Goal: Task Accomplishment & Management: Manage account settings

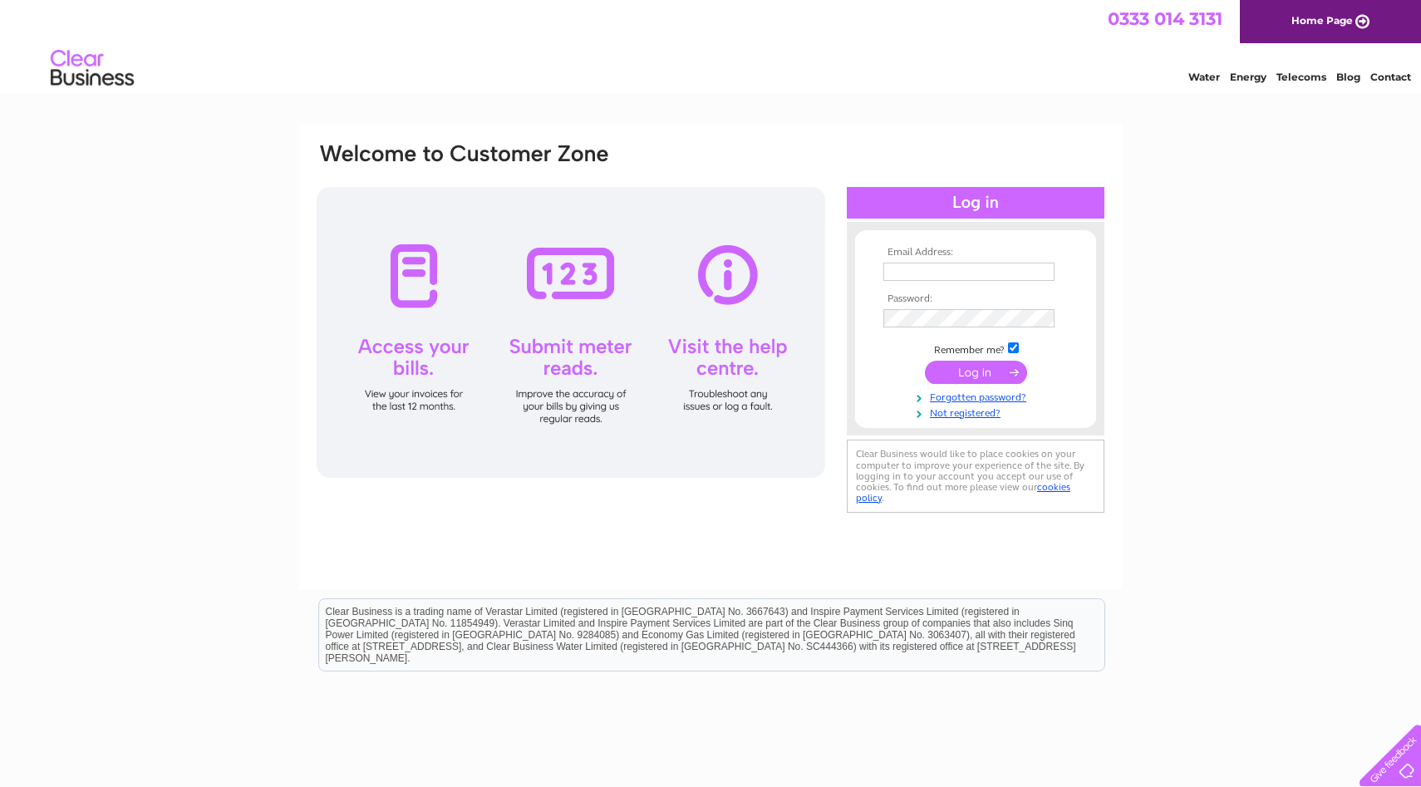
type input "angus@lorimerelectrical.co.uk"
click at [990, 370] on input "submit" at bounding box center [976, 372] width 102 height 23
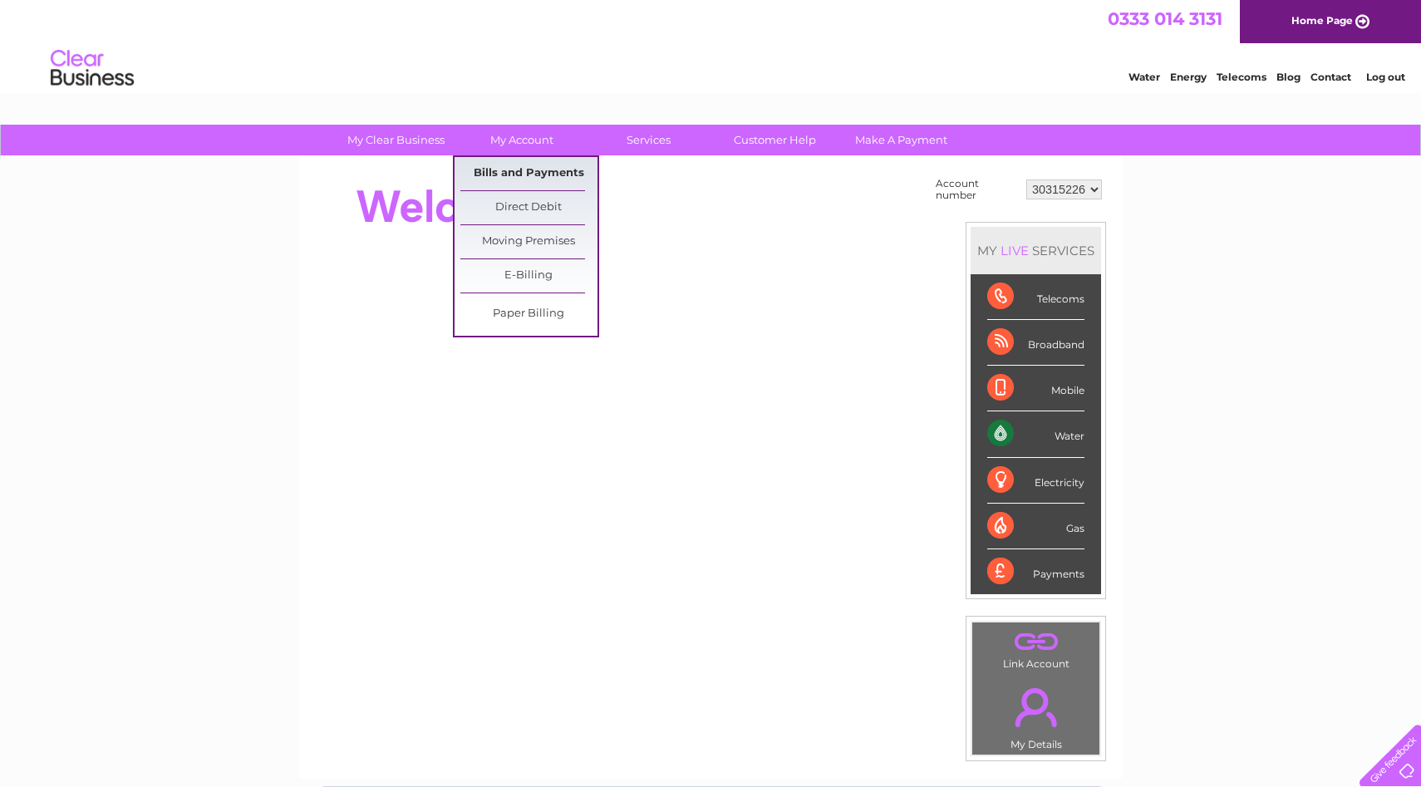
click at [502, 173] on link "Bills and Payments" at bounding box center [528, 173] width 137 height 33
click at [504, 170] on link "Bills and Payments" at bounding box center [528, 173] width 137 height 33
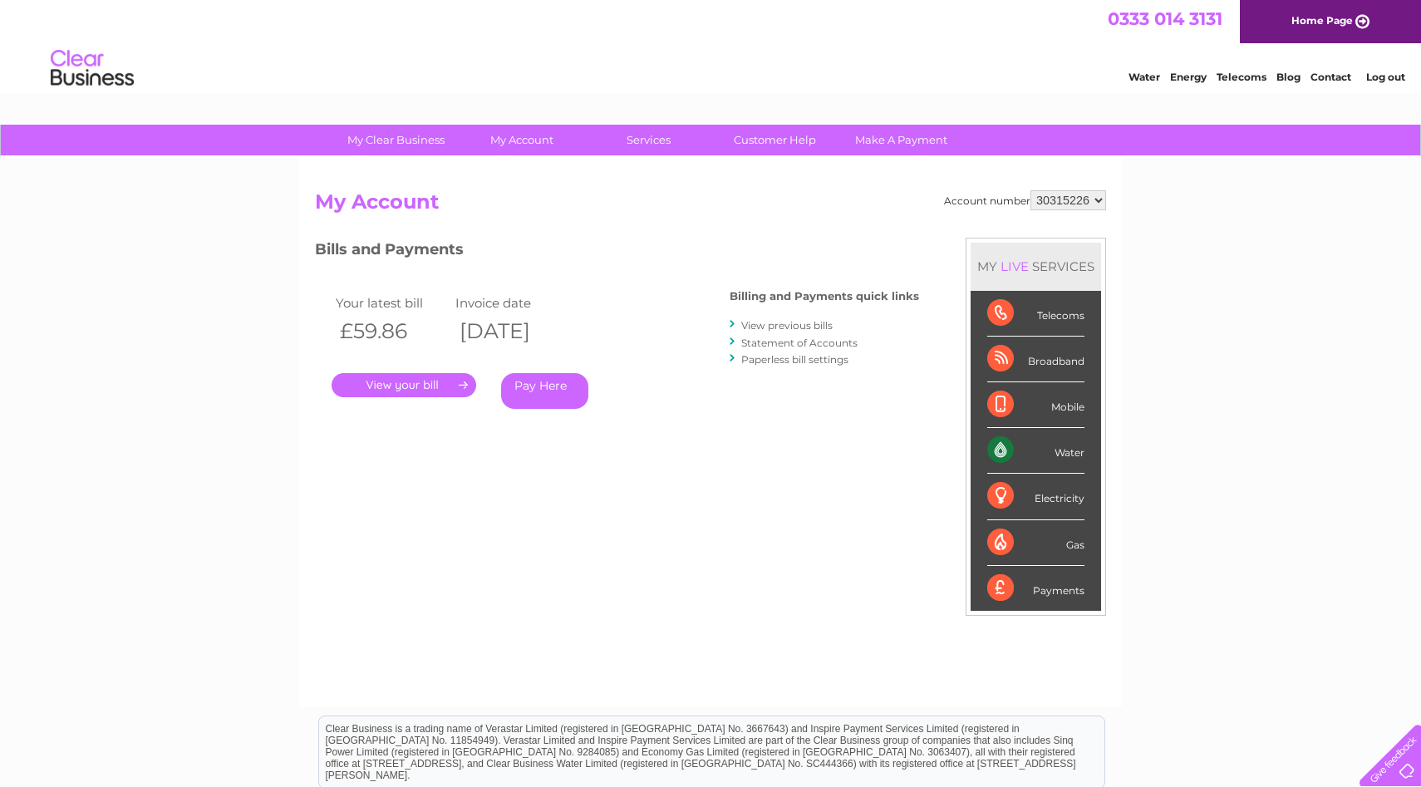
click at [779, 327] on link "View previous bills" at bounding box center [786, 325] width 91 height 12
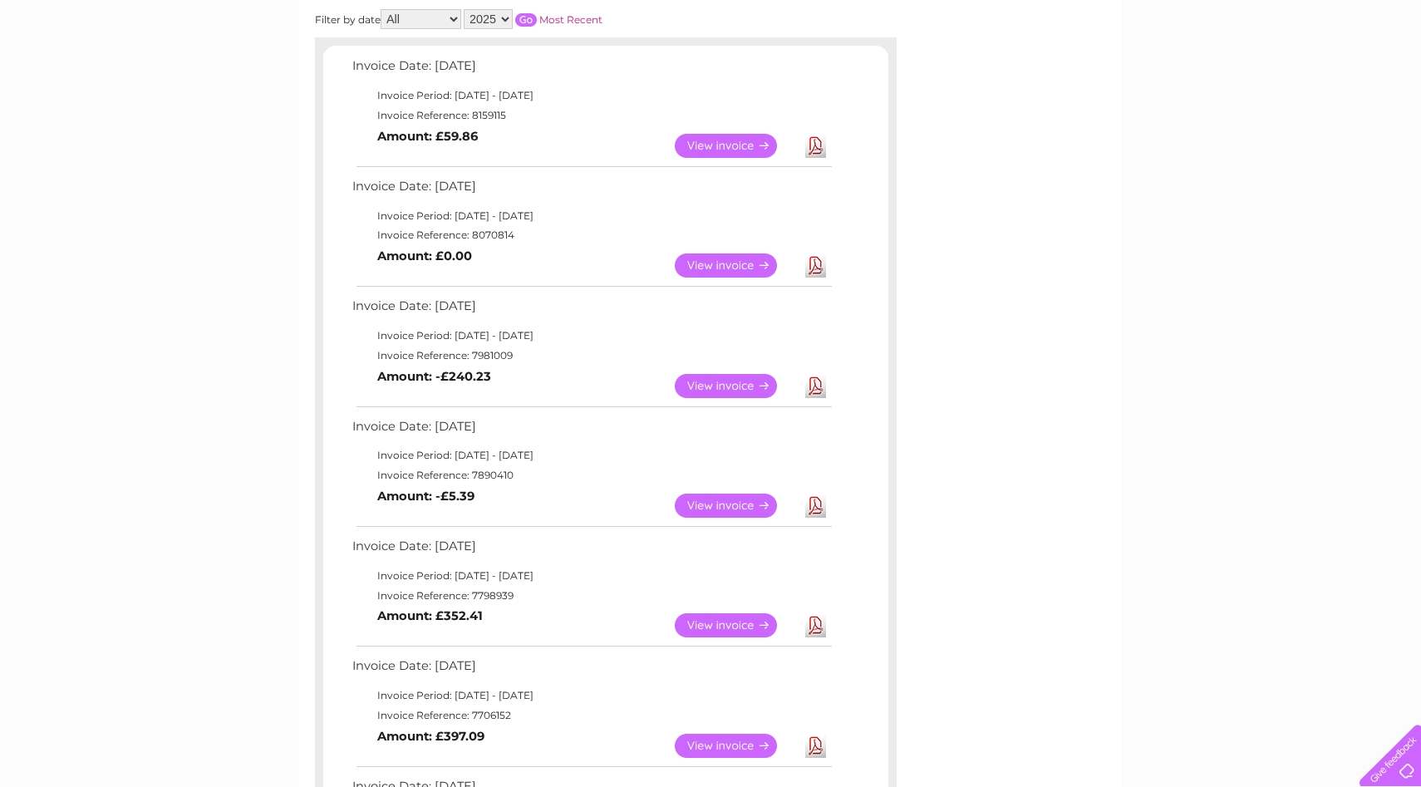
scroll to position [261, 0]
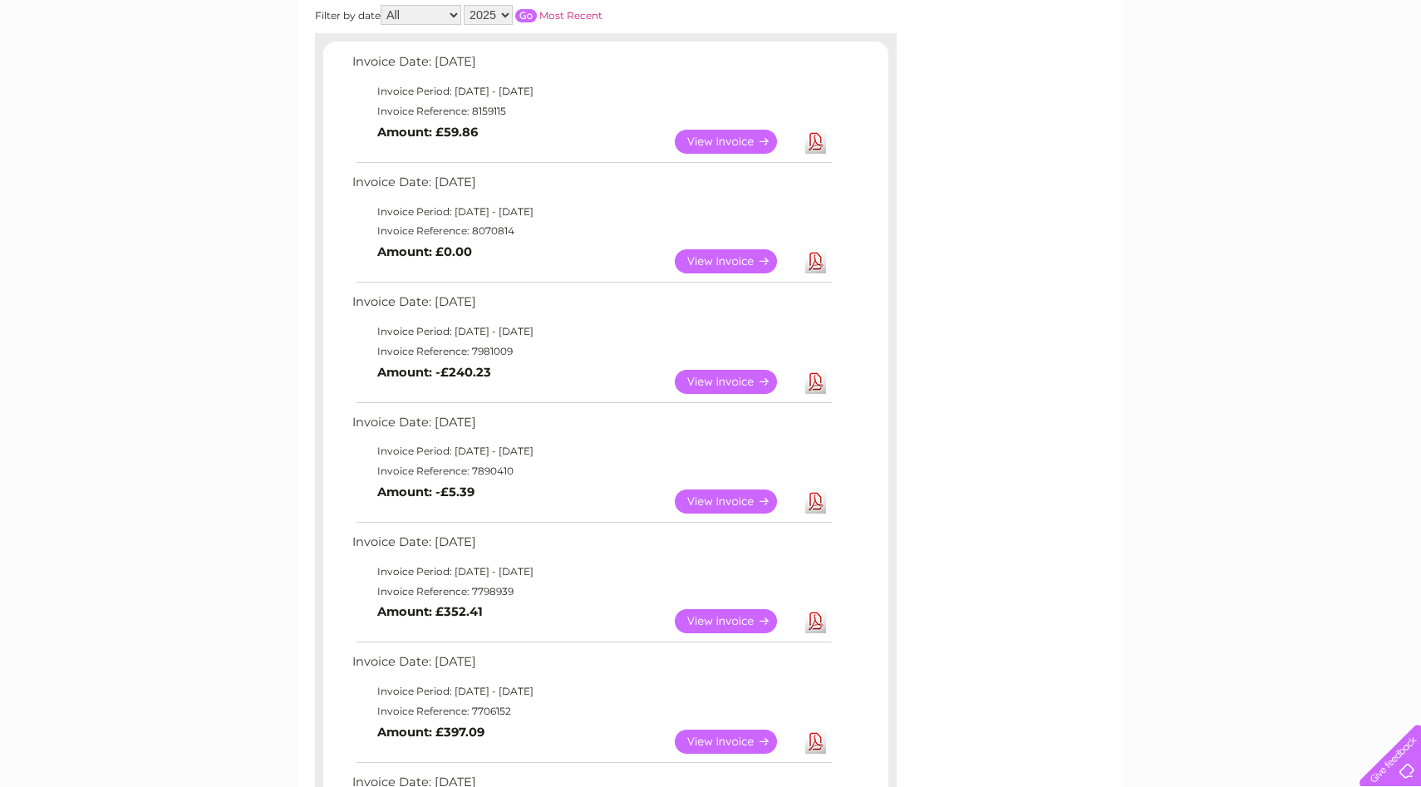
click at [729, 378] on link "View" at bounding box center [736, 382] width 122 height 24
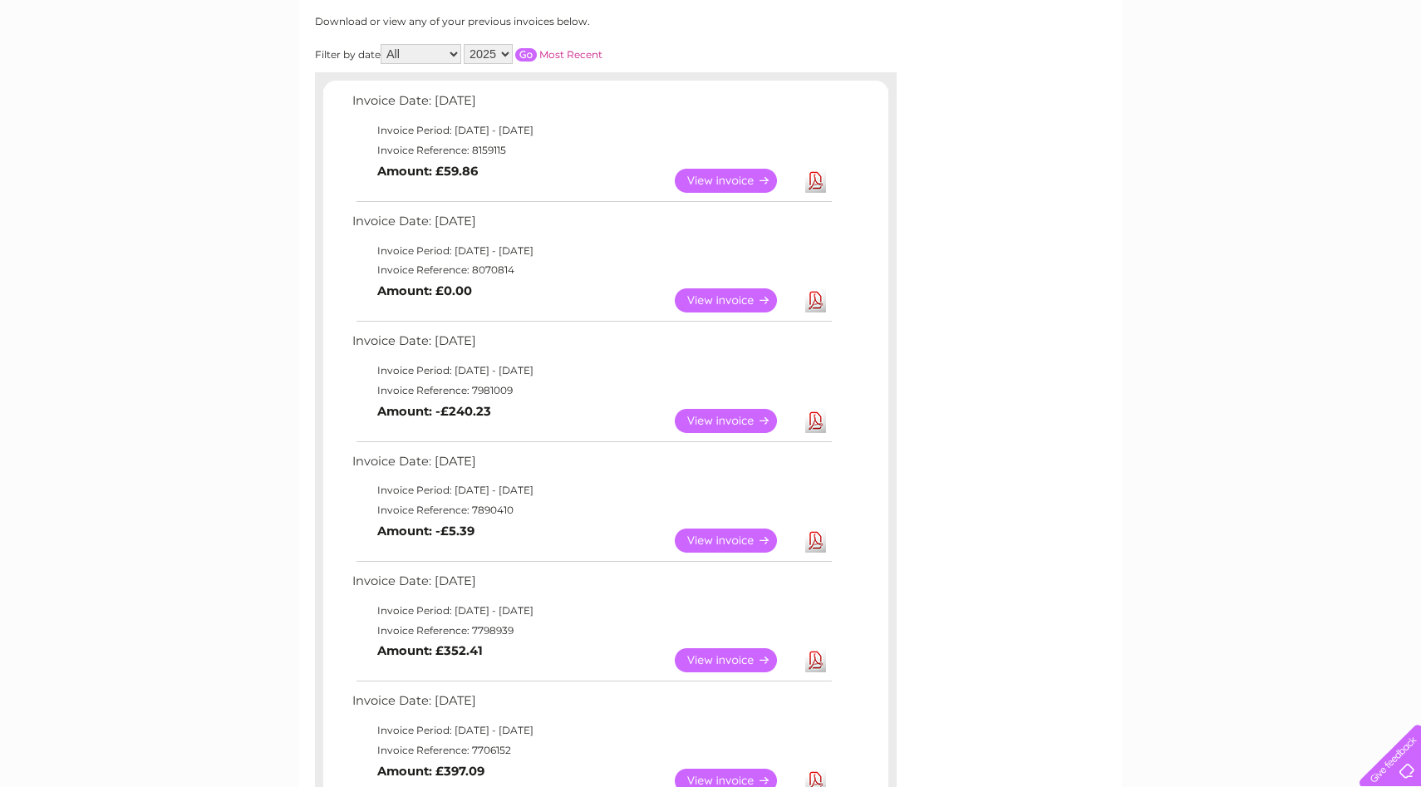
scroll to position [217, 0]
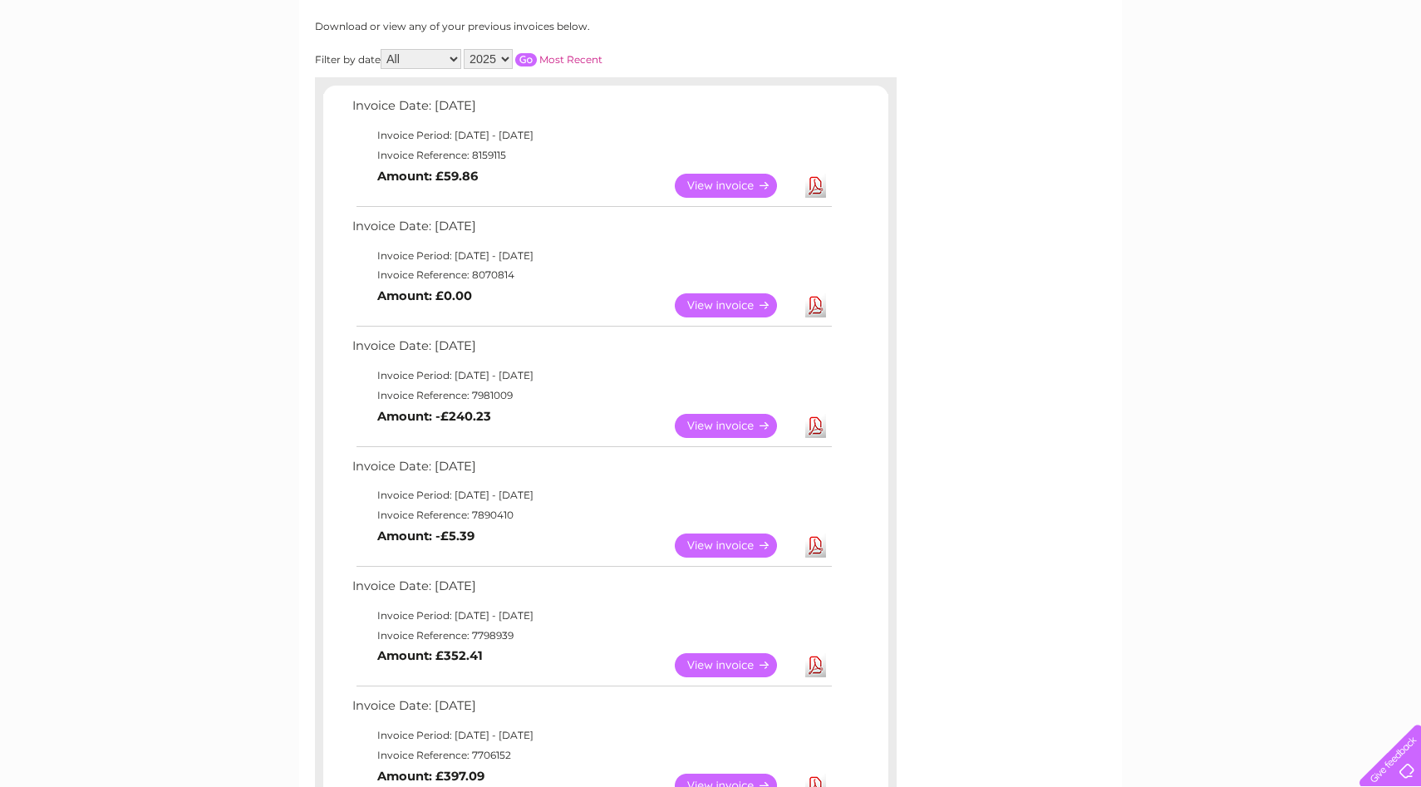
click at [694, 188] on link "View" at bounding box center [736, 186] width 122 height 24
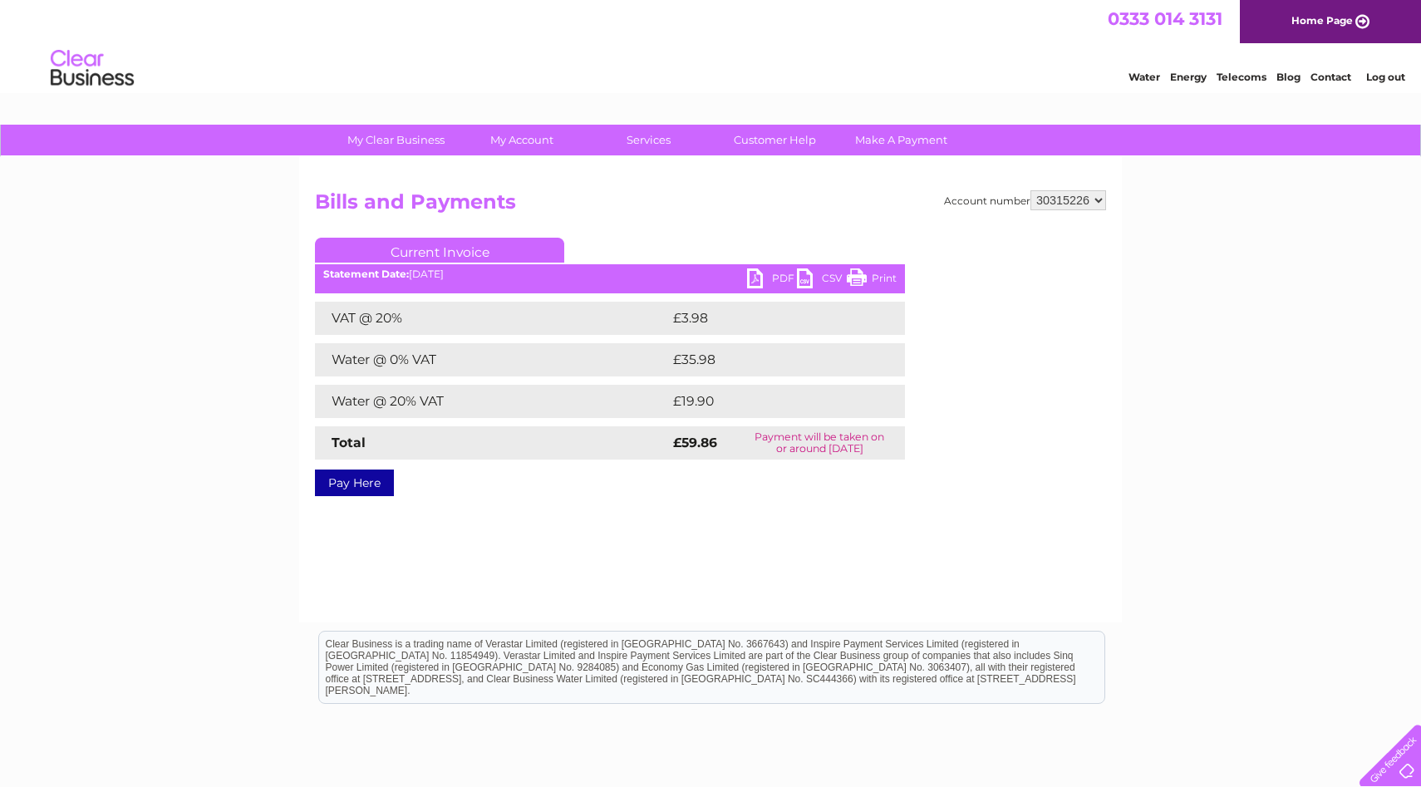
click at [767, 283] on link "PDF" at bounding box center [772, 280] width 50 height 24
click at [779, 278] on link "PDF" at bounding box center [772, 280] width 50 height 24
click at [748, 278] on link "PDF" at bounding box center [772, 280] width 50 height 24
click at [803, 279] on link "CSV" at bounding box center [822, 280] width 50 height 24
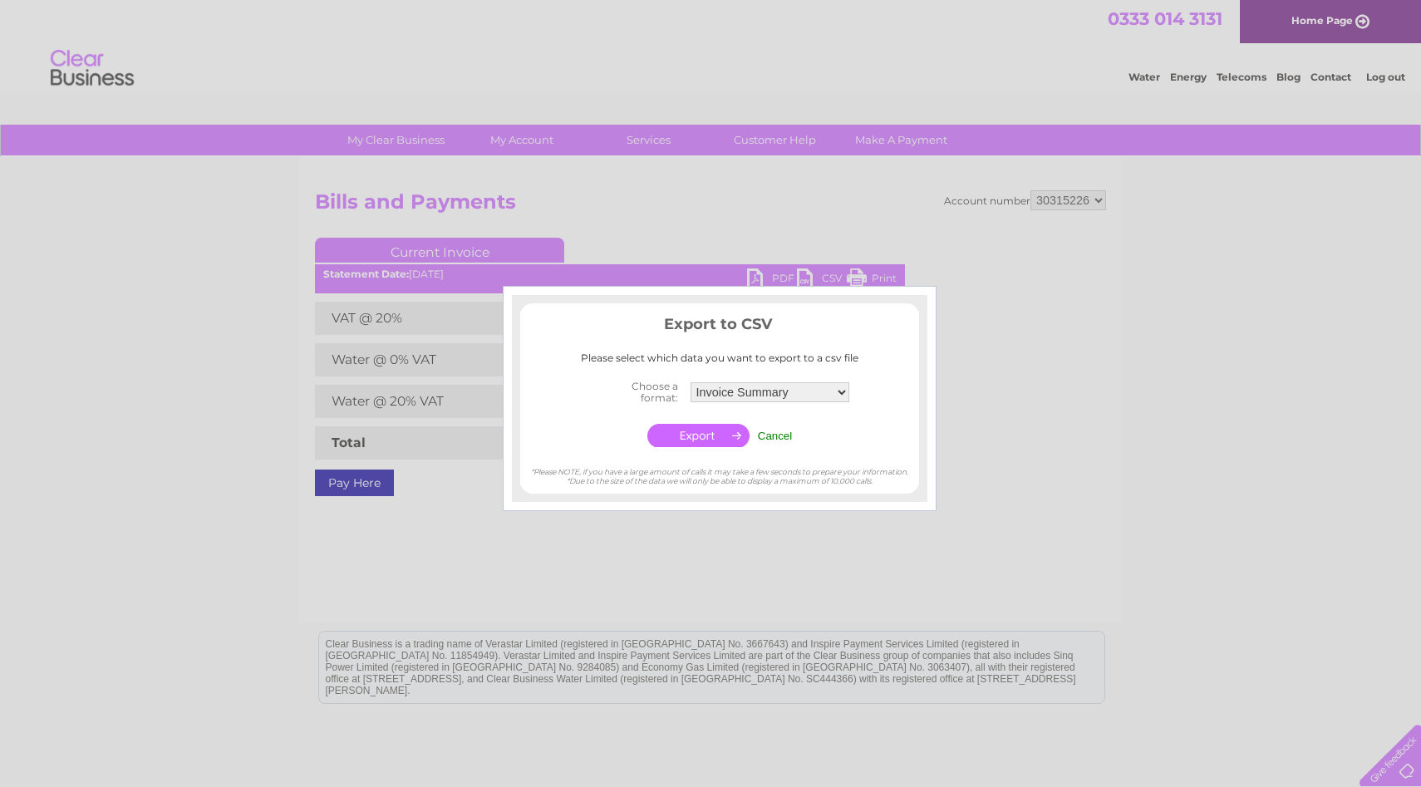
click at [848, 220] on div at bounding box center [710, 393] width 1421 height 787
click at [774, 431] on input "Cancel" at bounding box center [775, 436] width 35 height 12
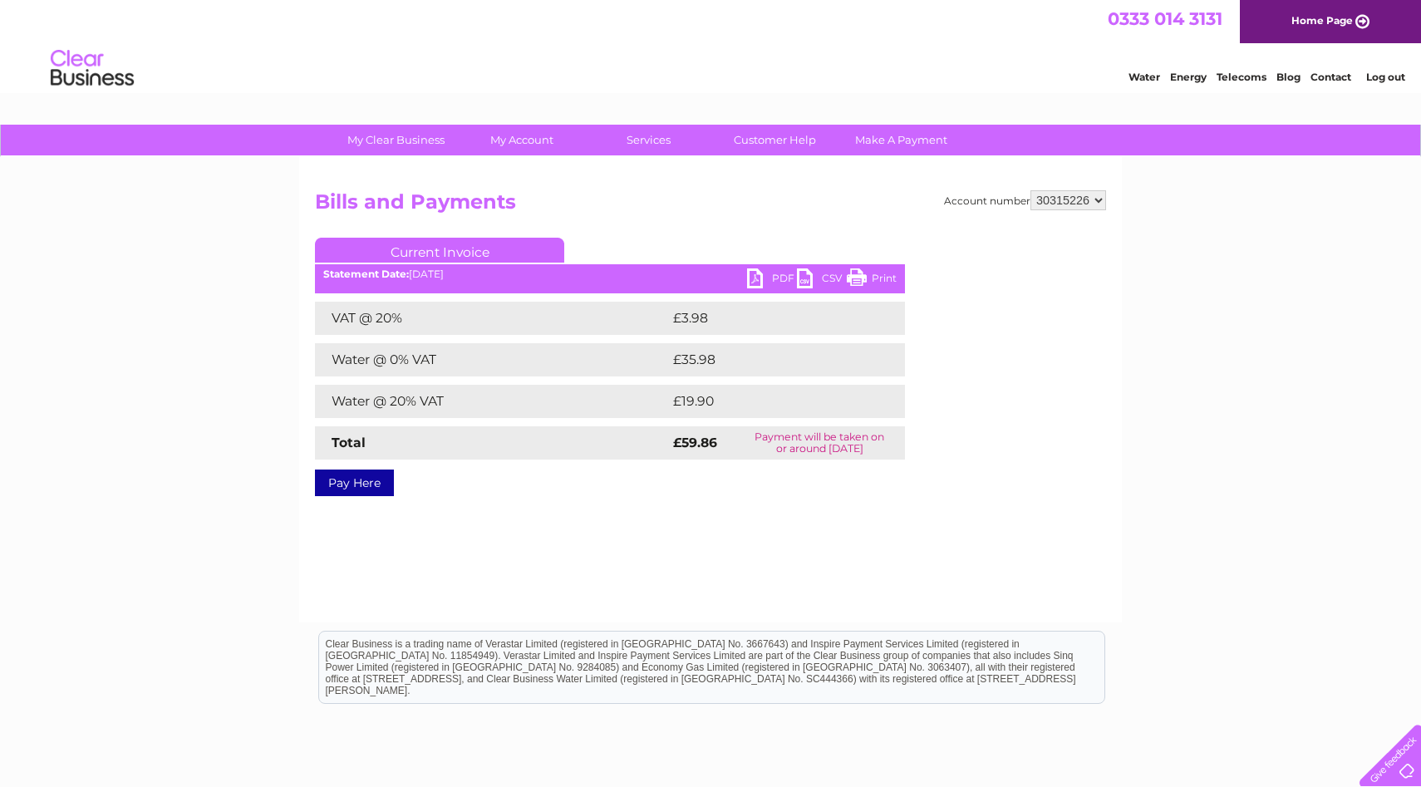
click at [779, 278] on link "PDF" at bounding box center [772, 280] width 50 height 24
click at [754, 278] on link "PDF" at bounding box center [772, 280] width 50 height 24
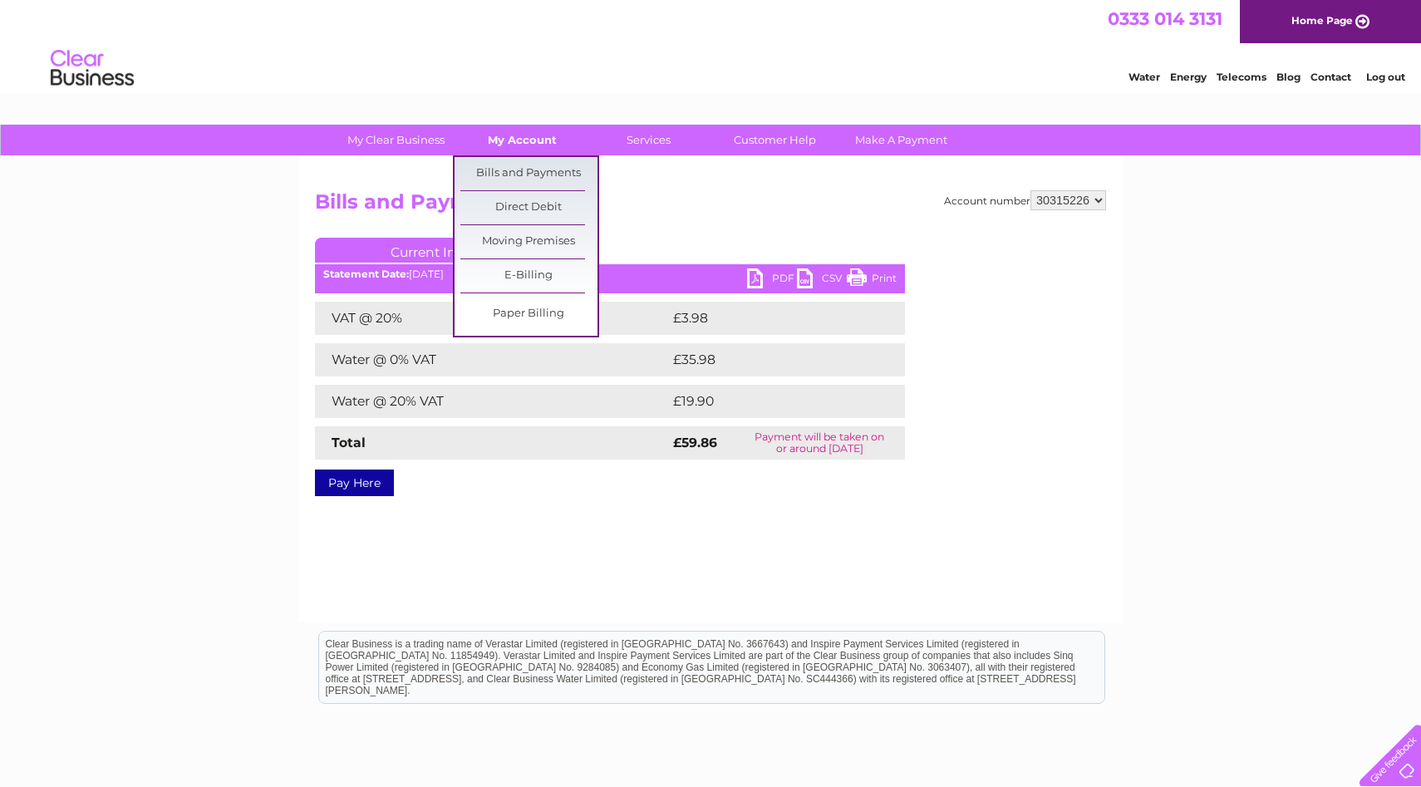
click at [530, 143] on link "My Account" at bounding box center [522, 140] width 137 height 31
click at [531, 160] on link "Bills and Payments" at bounding box center [528, 173] width 137 height 33
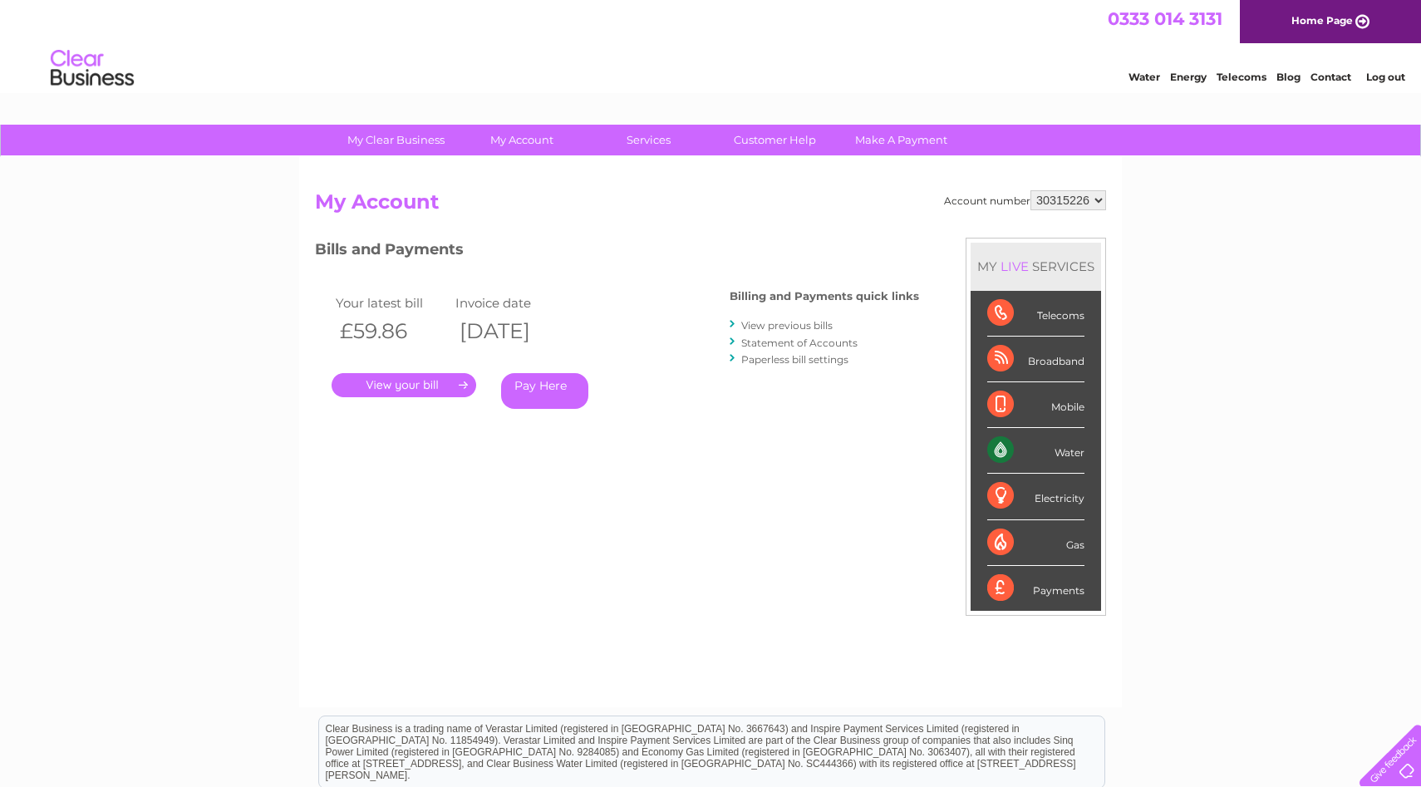
click at [1058, 499] on div "Electricity" at bounding box center [1035, 497] width 97 height 46
click at [1012, 498] on div "Electricity" at bounding box center [1035, 497] width 97 height 46
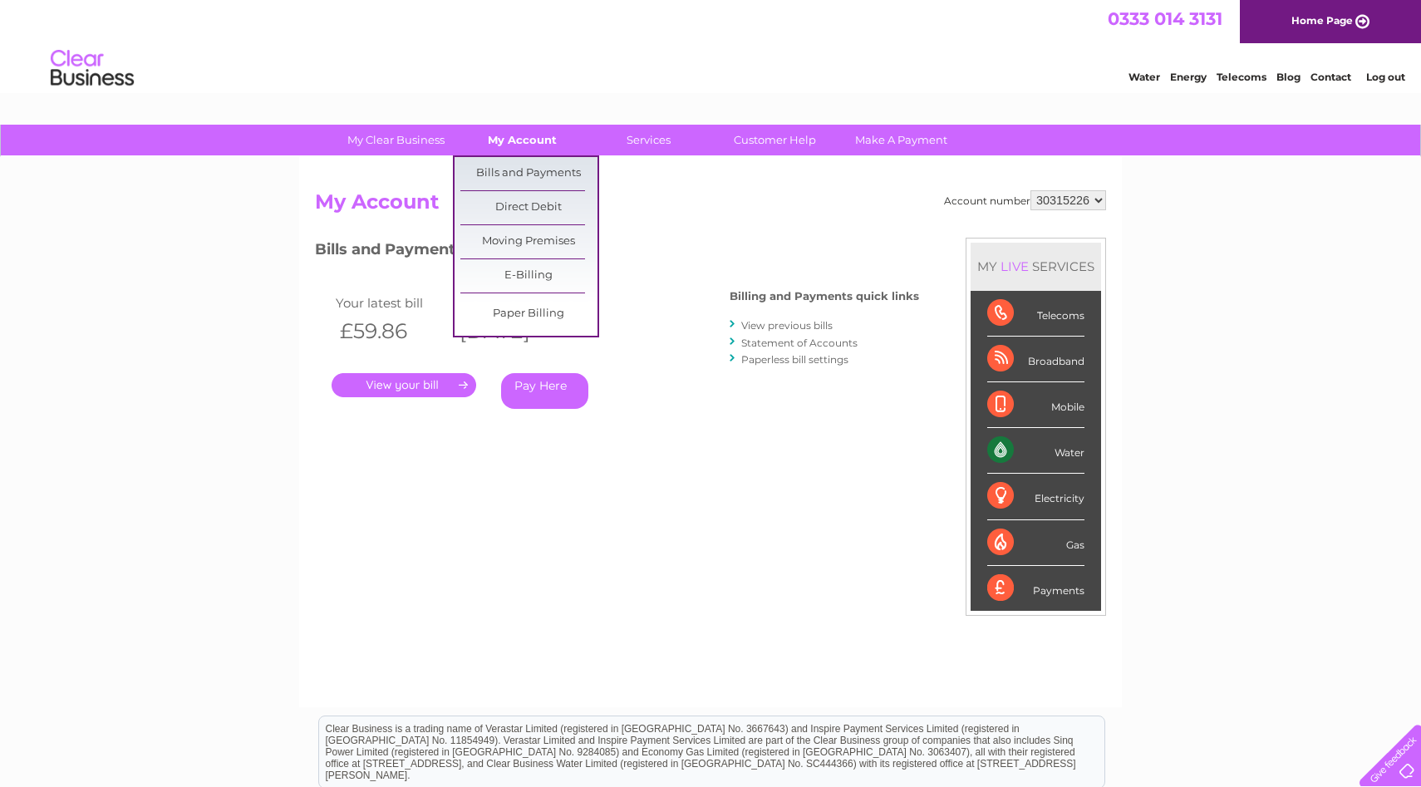
click at [528, 140] on link "My Account" at bounding box center [522, 140] width 137 height 31
click at [522, 166] on link "Bills and Payments" at bounding box center [528, 173] width 137 height 33
click at [518, 169] on link "Bills and Payments" at bounding box center [528, 173] width 137 height 33
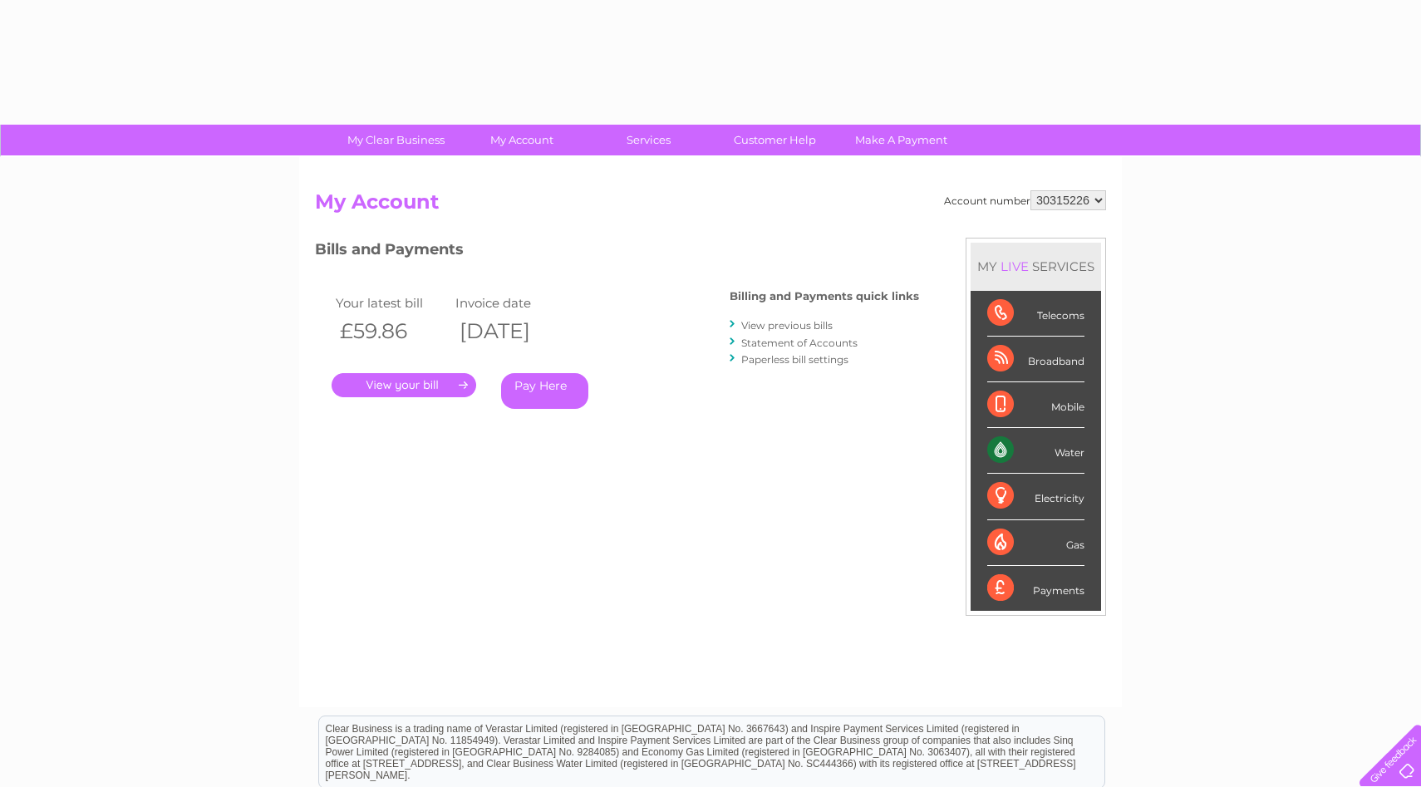
click at [793, 327] on link "View previous bills" at bounding box center [786, 325] width 91 height 12
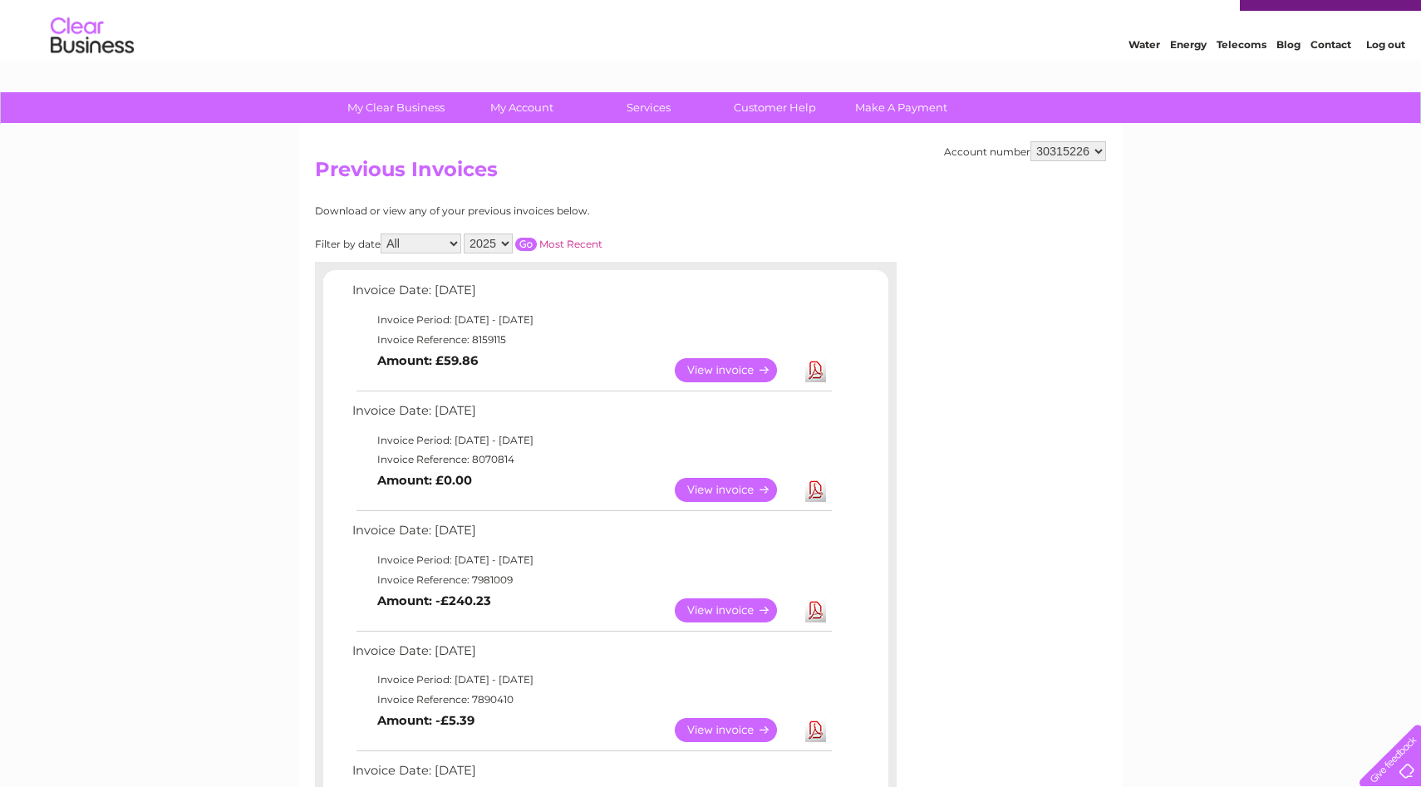
scroll to position [47, 0]
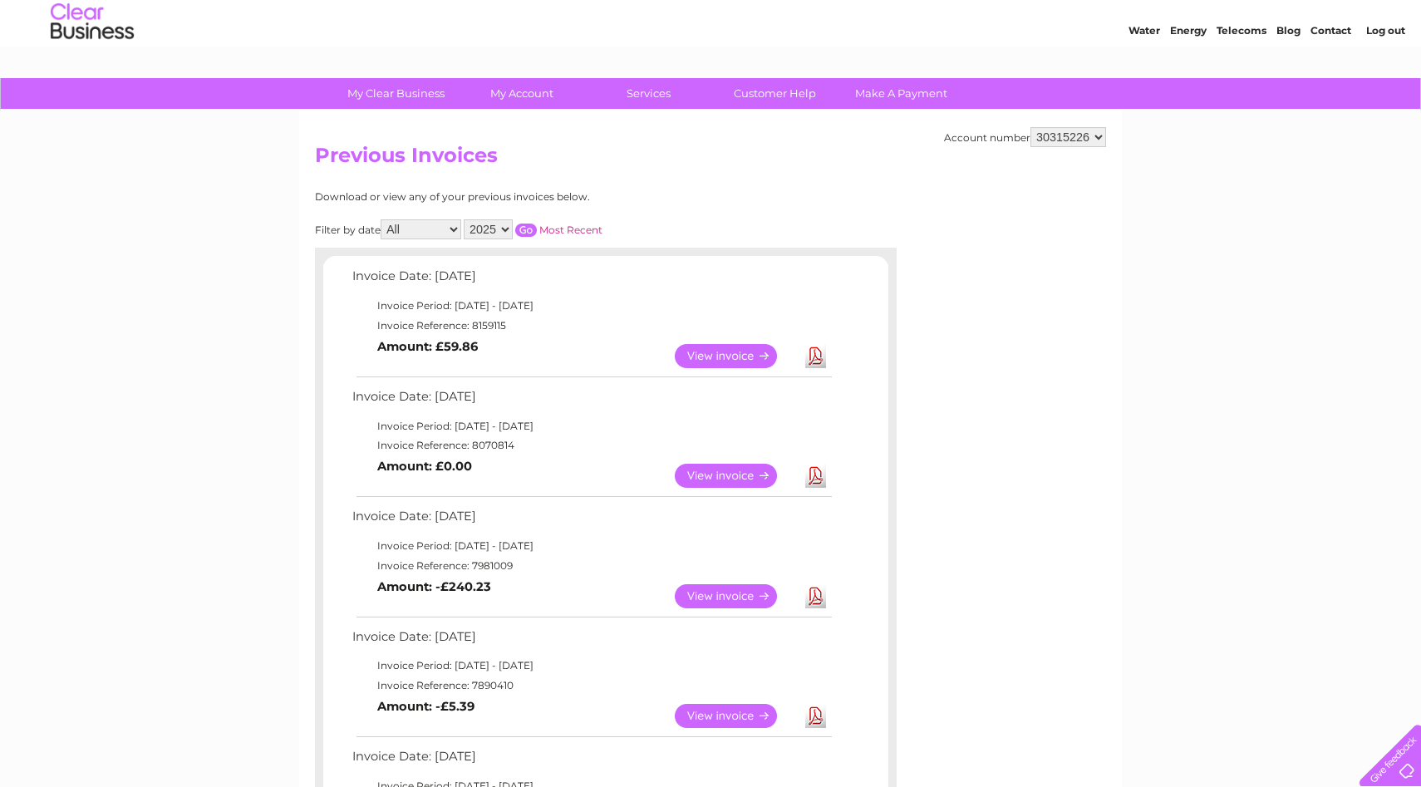
click at [699, 478] on link "View" at bounding box center [736, 476] width 122 height 24
click at [704, 597] on link "View" at bounding box center [736, 596] width 122 height 24
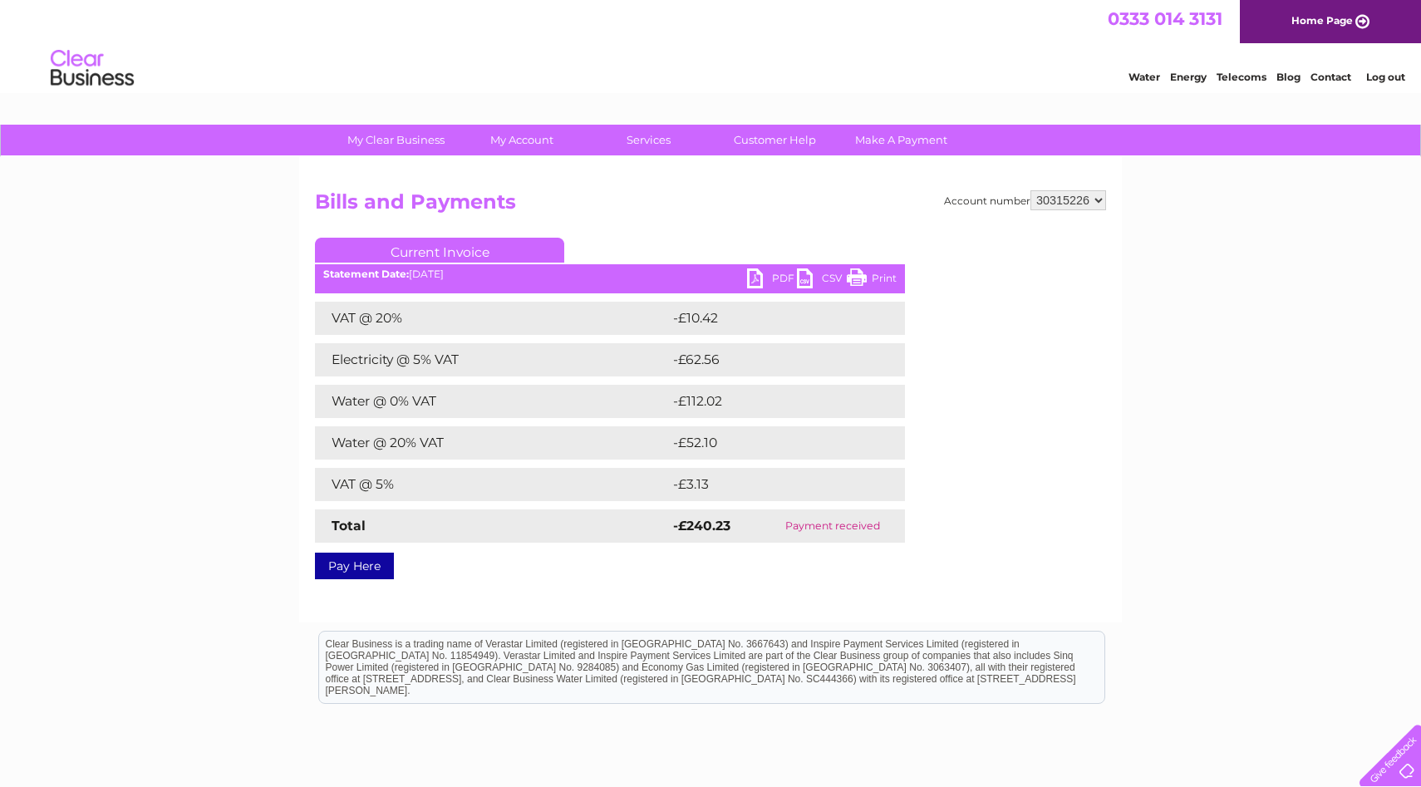
click at [774, 275] on link "PDF" at bounding box center [772, 280] width 50 height 24
click at [759, 273] on link "PDF" at bounding box center [772, 280] width 50 height 24
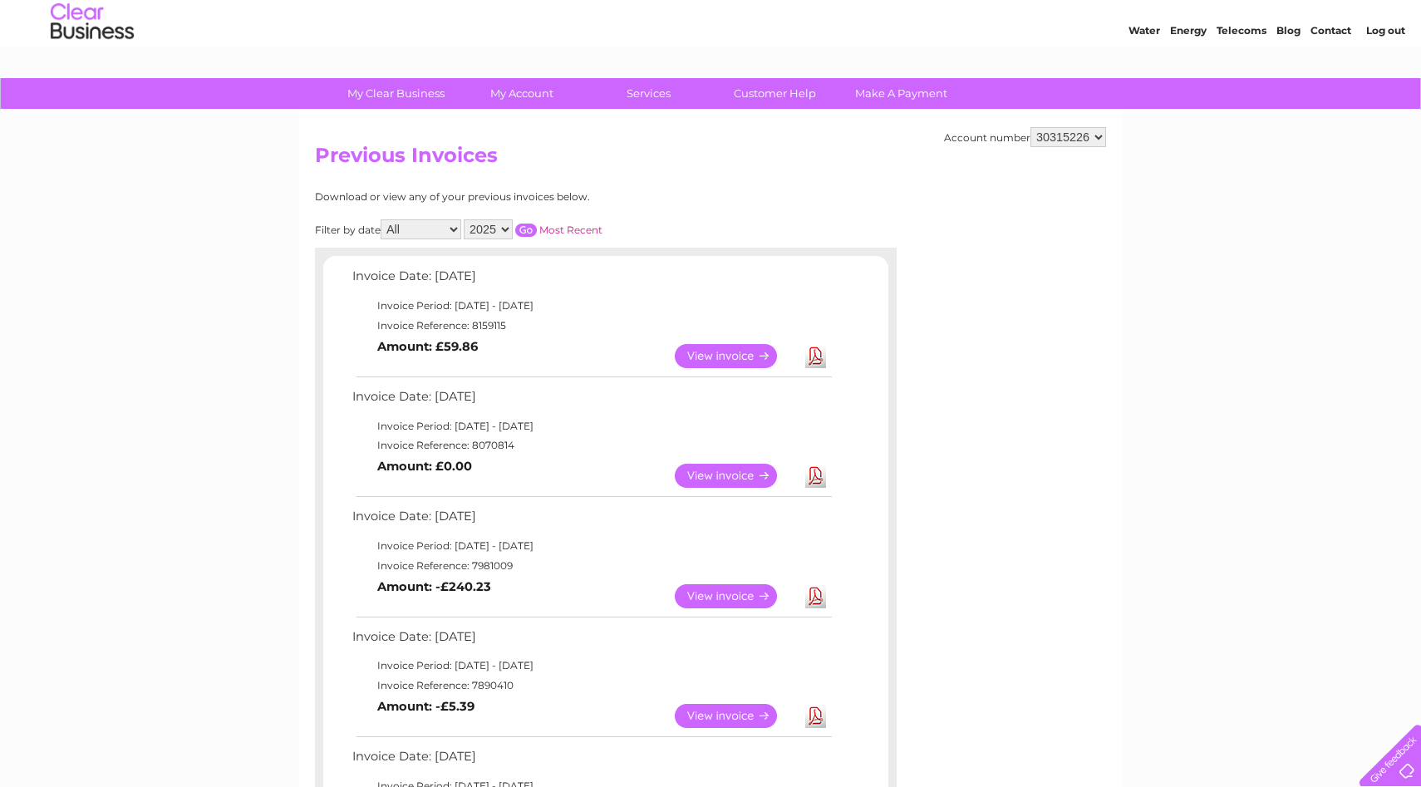
click at [714, 475] on link "View" at bounding box center [736, 476] width 122 height 24
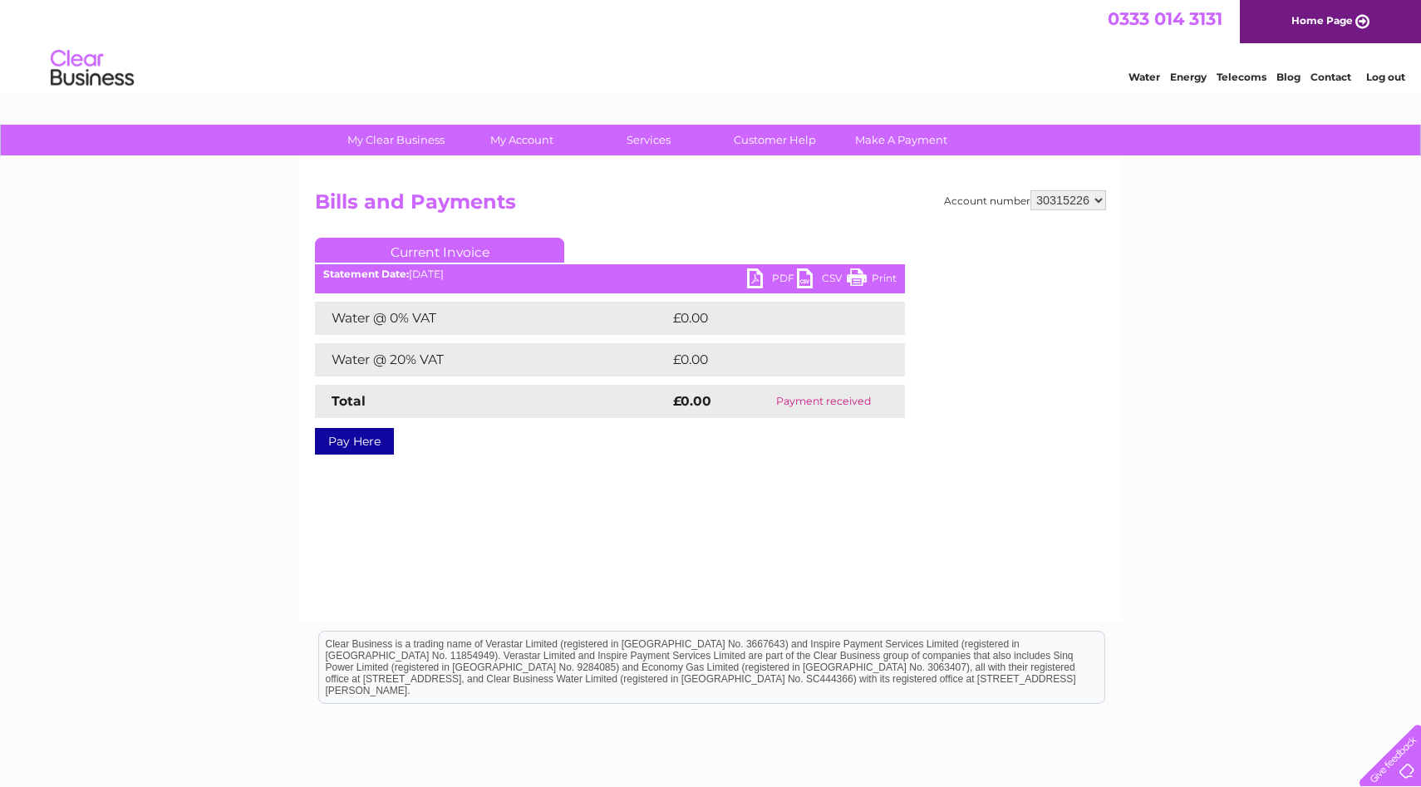
click at [767, 276] on link "PDF" at bounding box center [772, 280] width 50 height 24
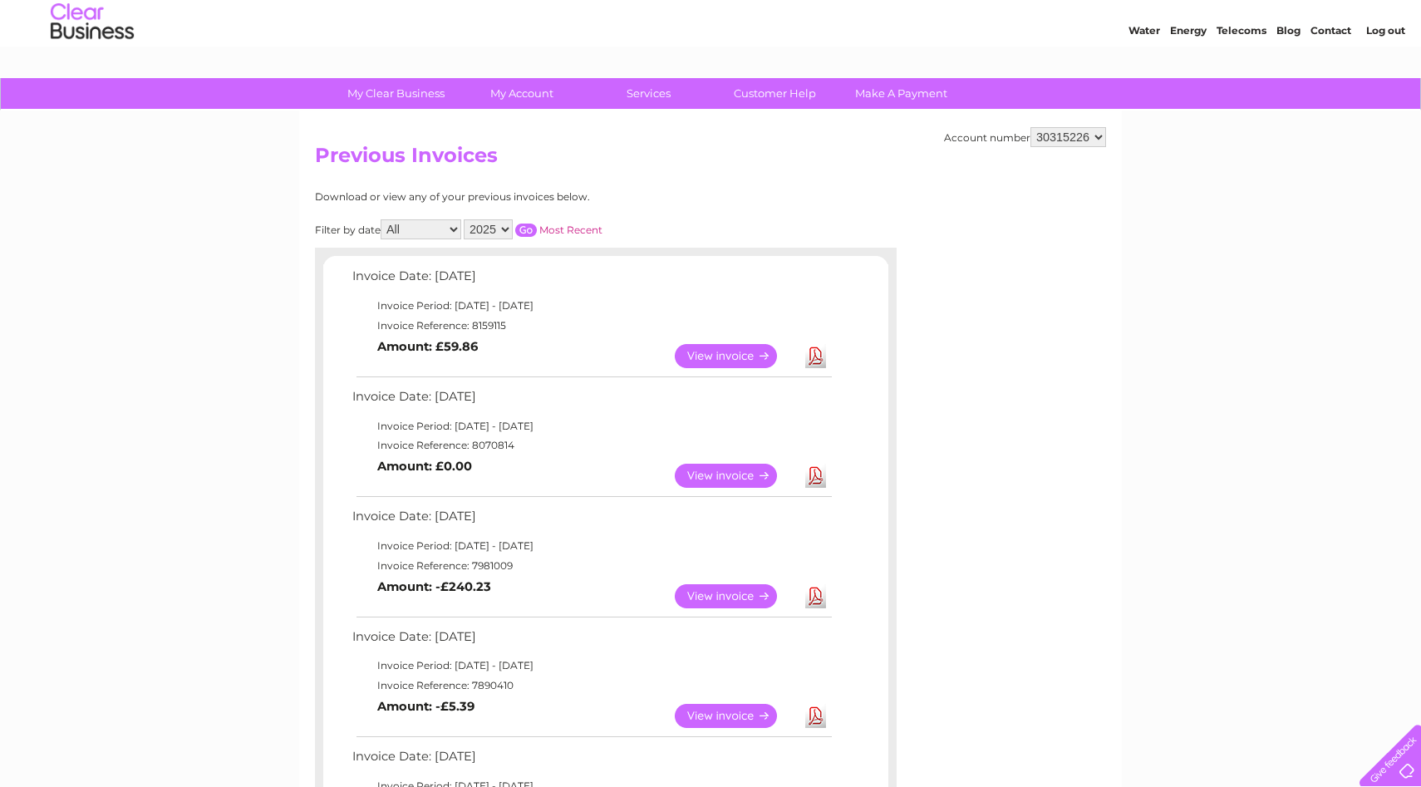
click at [720, 351] on link "View" at bounding box center [736, 356] width 122 height 24
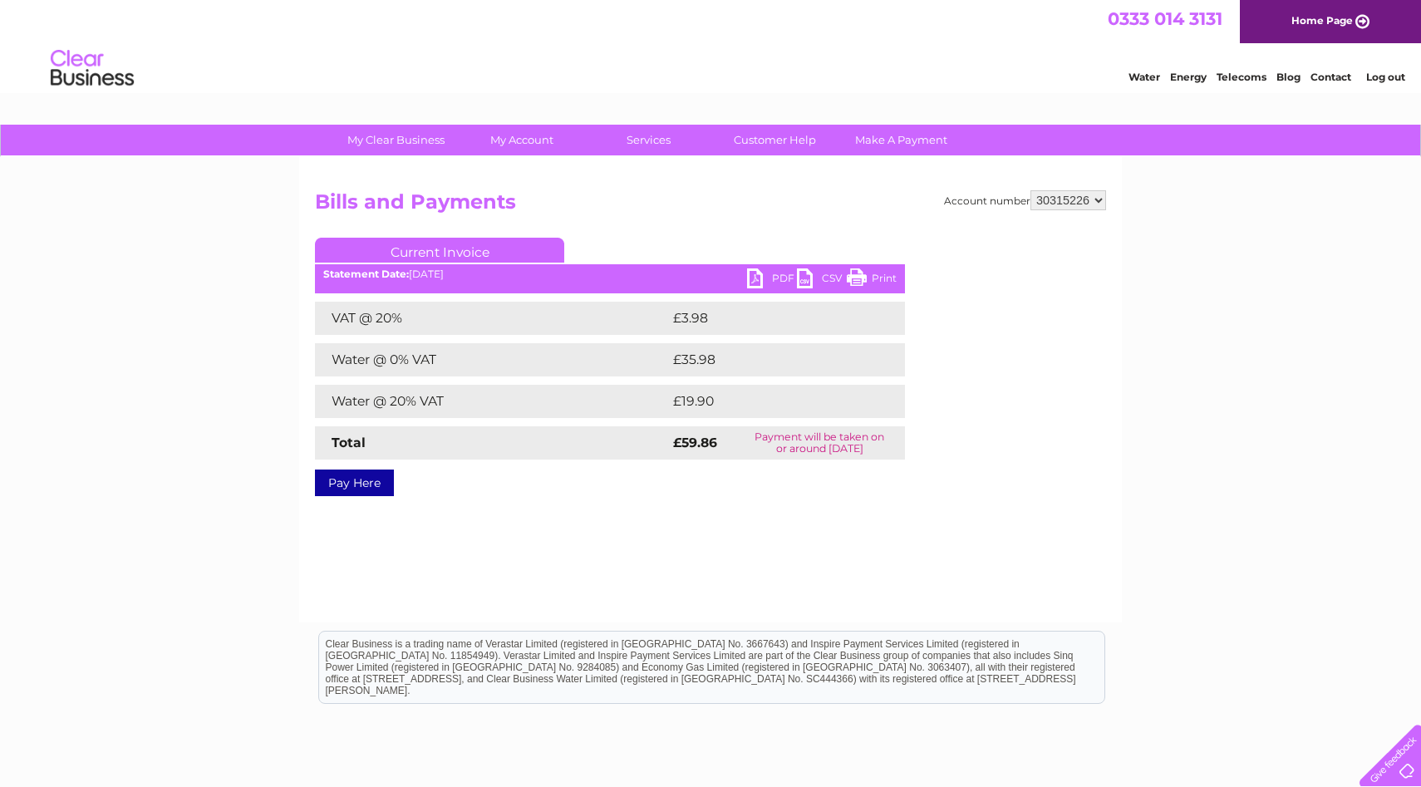
click at [1382, 74] on link "Log out" at bounding box center [1385, 77] width 39 height 12
